Goal: Transaction & Acquisition: Purchase product/service

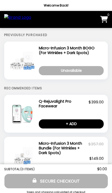
click at [26, 52] on img at bounding box center [23, 60] width 31 height 29
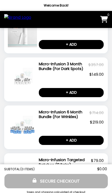
scroll to position [220, 0]
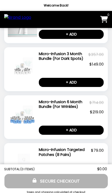
click at [66, 107] on h2 "Micro-Infusion 6 Month Bundle (For Wrinkles)" at bounding box center [64, 104] width 51 height 10
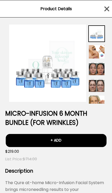
scroll to position [0, 0]
click at [104, 8] on icon "button" at bounding box center [107, 9] width 8 height 8
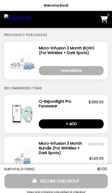
click at [14, 22] on img "Main" at bounding box center [17, 19] width 27 height 11
click at [7, 19] on img "Main" at bounding box center [17, 19] width 27 height 11
